Goal: Information Seeking & Learning: Check status

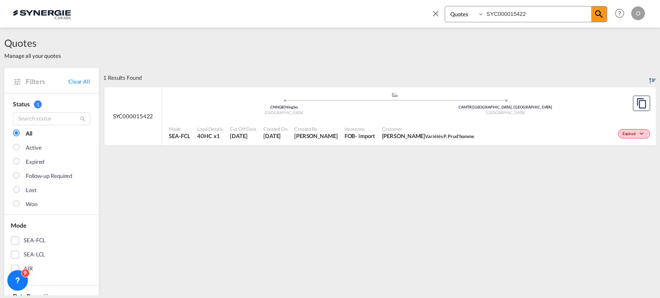
select select "Quotes"
drag, startPoint x: 550, startPoint y: 13, endPoint x: 336, endPoint y: 8, distance: 213.9
click at [335, 9] on div "Bookings Quotes Enquiries SYC000015422 Help Resources Product Release O My Prof…" at bounding box center [330, 13] width 634 height 27
paste input "396"
type input "SYC000015396"
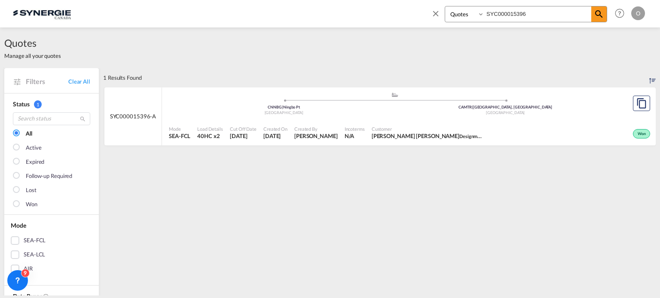
click at [426, 134] on span "[PERSON_NAME] [PERSON_NAME] Designme Hair" at bounding box center [428, 136] width 112 height 8
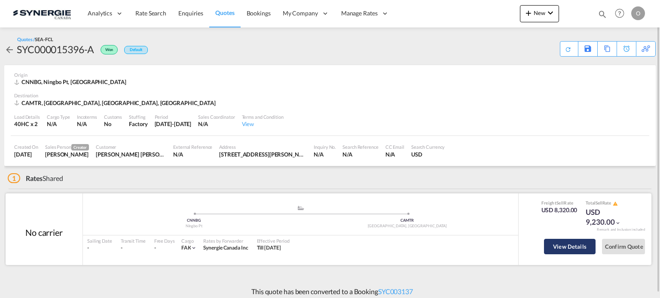
click at [555, 245] on button "View Details" at bounding box center [570, 246] width 52 height 15
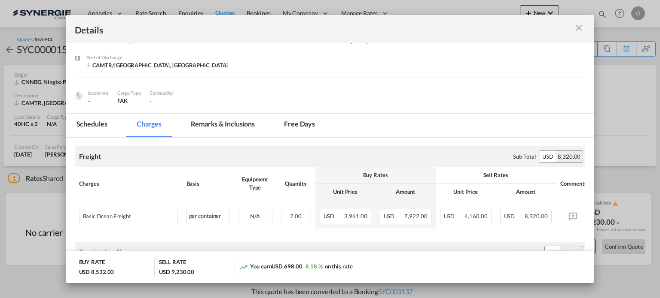
scroll to position [43, 0]
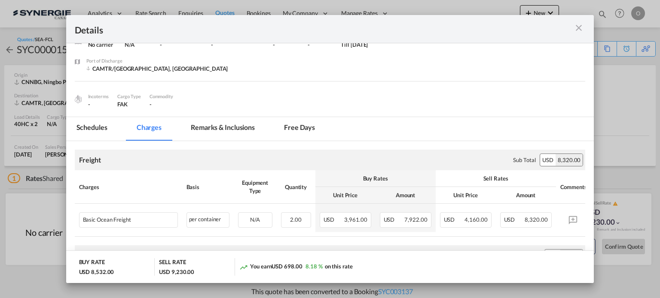
click at [231, 125] on md-tab-item "Remarks & Inclusions" at bounding box center [222, 129] width 85 height 24
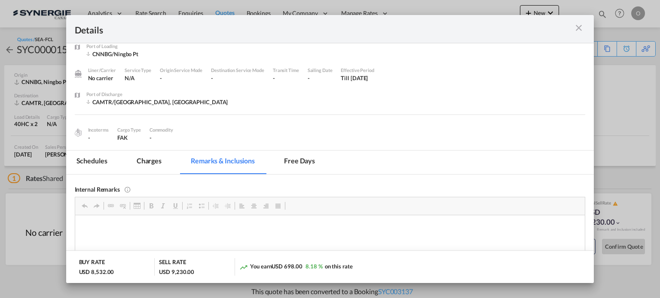
scroll to position [0, 0]
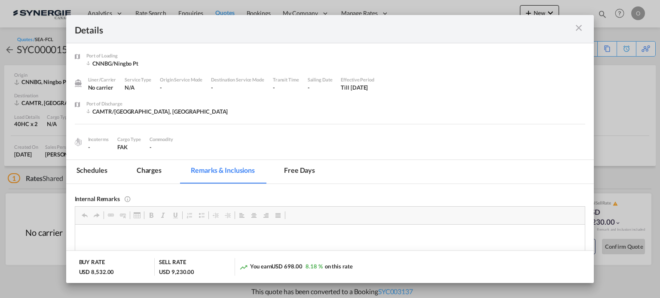
click at [153, 170] on md-tab-item "Charges" at bounding box center [149, 172] width 46 height 24
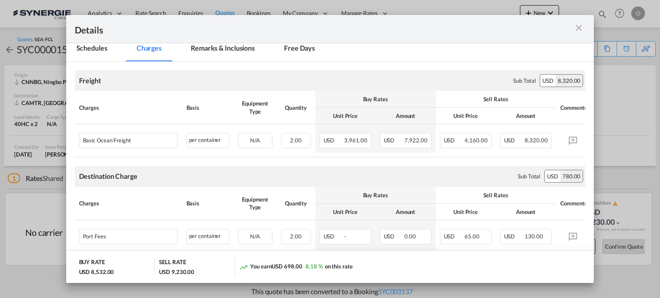
scroll to position [172, 0]
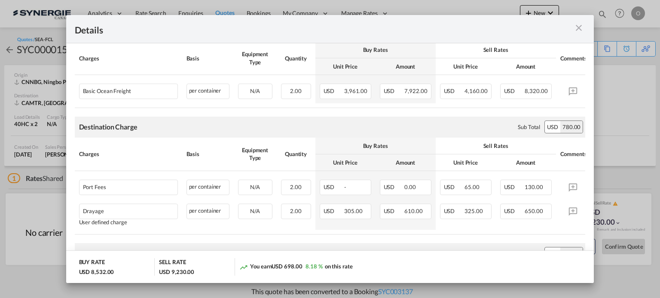
click at [578, 31] on md-icon "icon-close m-3 fg-AAA8AD cursor" at bounding box center [578, 28] width 10 height 10
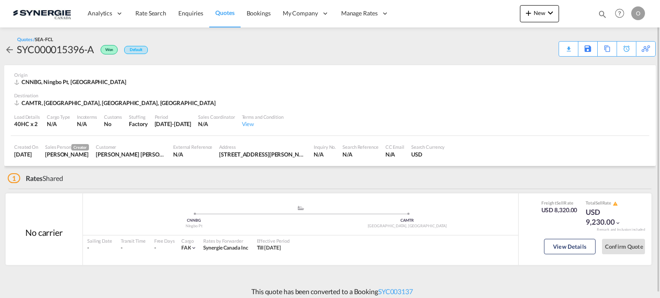
click at [601, 13] on md-icon "icon-magnify" at bounding box center [601, 13] width 9 height 9
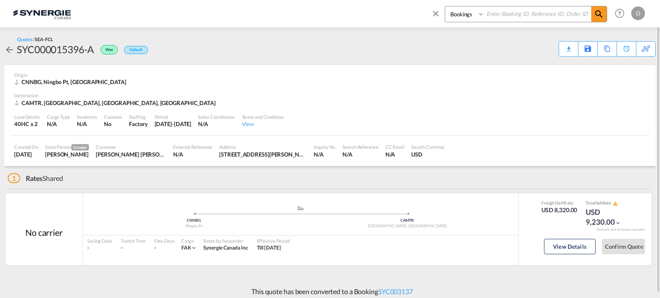
click at [462, 13] on select "Bookings Quotes Enquiries" at bounding box center [465, 13] width 41 height 15
select select "Quotes"
click at [445, 6] on select "Bookings Quotes Enquiries" at bounding box center [465, 13] width 41 height 15
click at [506, 10] on input at bounding box center [537, 13] width 107 height 15
paste input "SYC000015396-A"
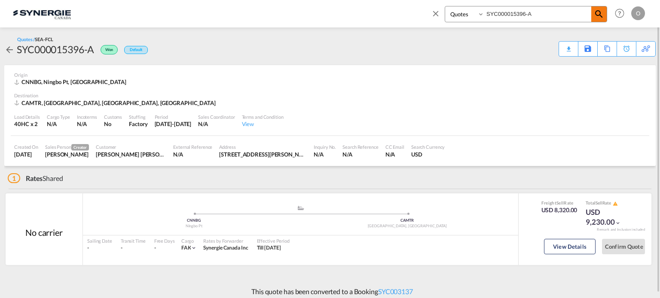
type input "SYC000015396-A"
click at [598, 17] on md-icon "icon-magnify" at bounding box center [599, 14] width 10 height 10
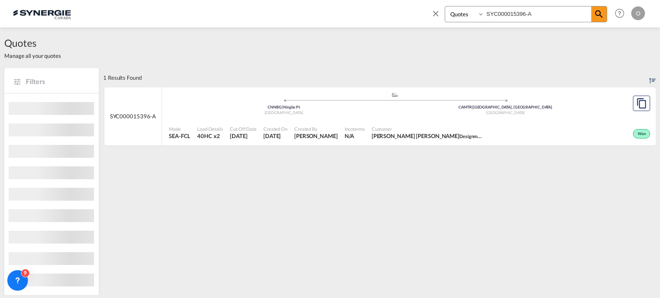
click at [442, 128] on span "Customer" at bounding box center [428, 129] width 112 height 6
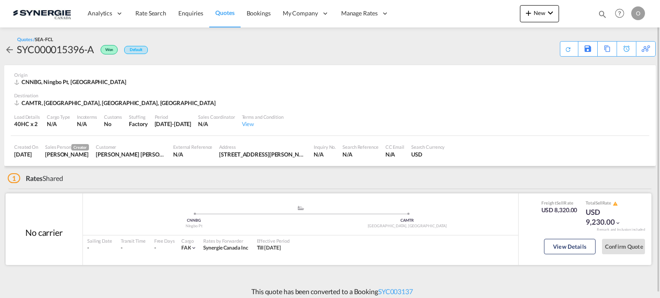
click at [556, 238] on div "View Details" at bounding box center [570, 249] width 52 height 24
click at [560, 244] on button "View Details" at bounding box center [570, 246] width 52 height 15
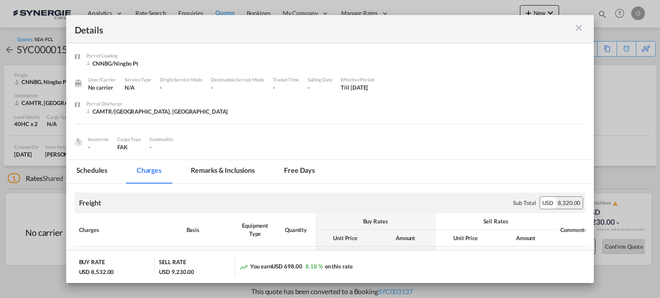
click at [233, 171] on md-tab-item "Remarks & Inclusions" at bounding box center [222, 172] width 85 height 24
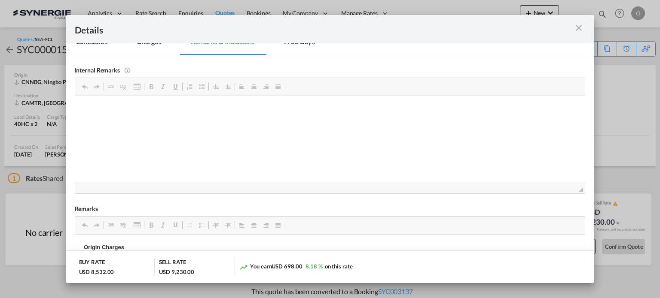
scroll to position [86, 0]
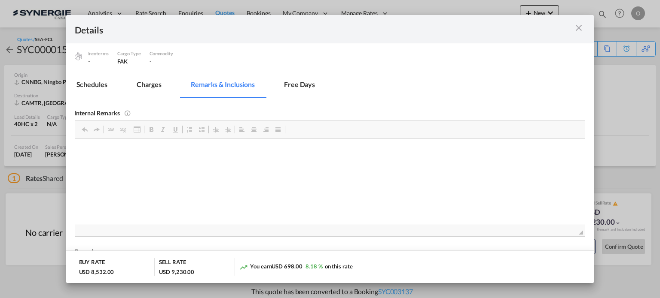
click at [109, 33] on div "Details" at bounding box center [305, 29] width 460 height 11
drag, startPoint x: 116, startPoint y: 29, endPoint x: 192, endPoint y: 38, distance: 77.4
click at [192, 38] on div "Details" at bounding box center [330, 29] width 528 height 28
